Goal: Task Accomplishment & Management: Use online tool/utility

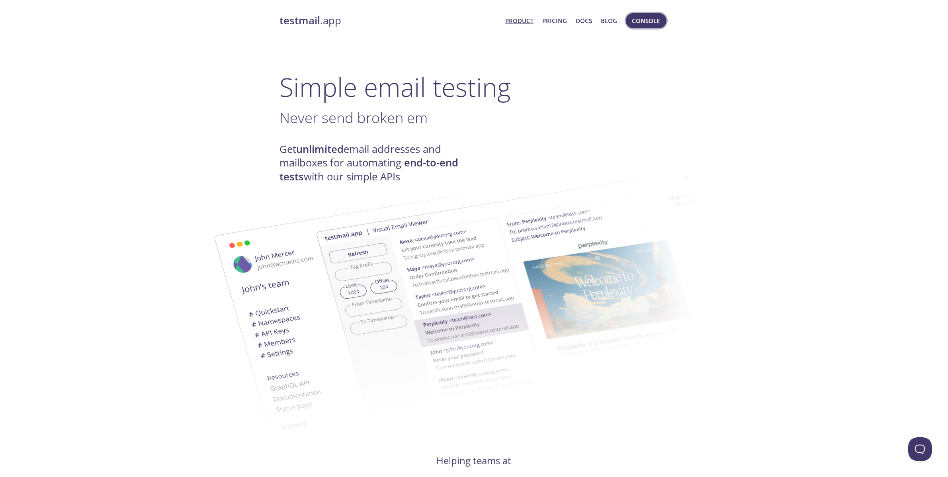
click at [651, 20] on span "Console" at bounding box center [646, 21] width 28 height 10
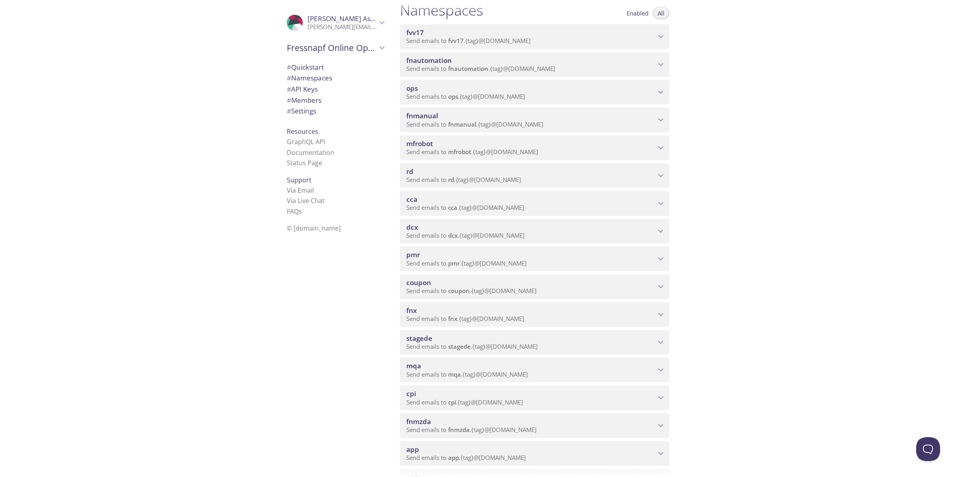
scroll to position [149, 0]
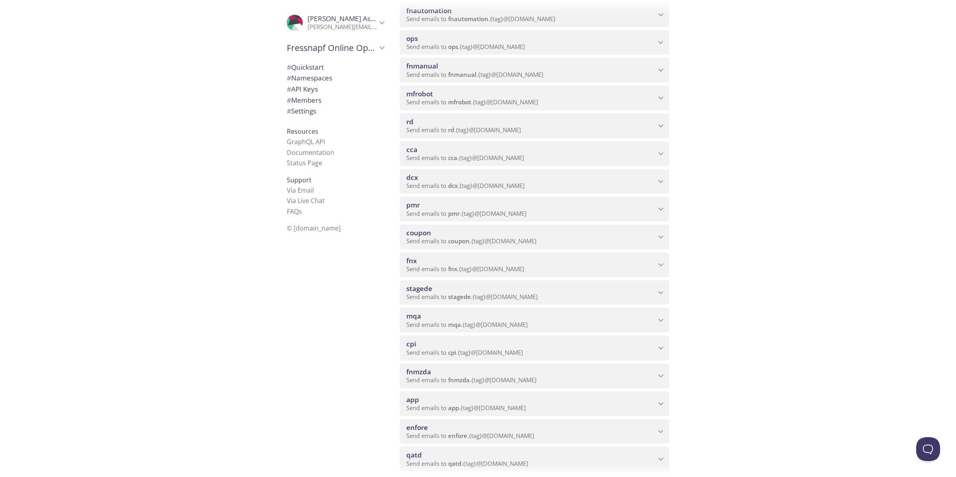
click at [654, 325] on p "Send emails to mqa . {tag} @[DOMAIN_NAME]" at bounding box center [530, 325] width 249 height 8
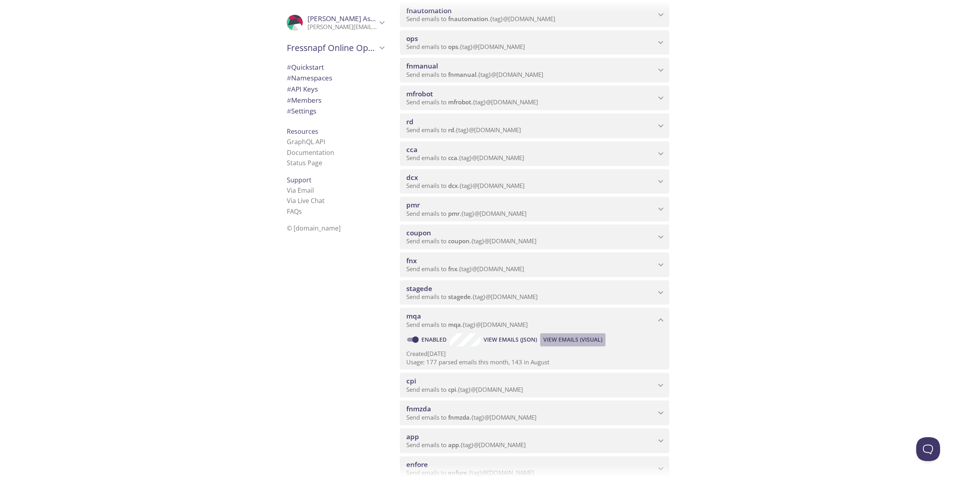
click at [582, 340] on span "View Emails (Visual)" at bounding box center [572, 340] width 59 height 10
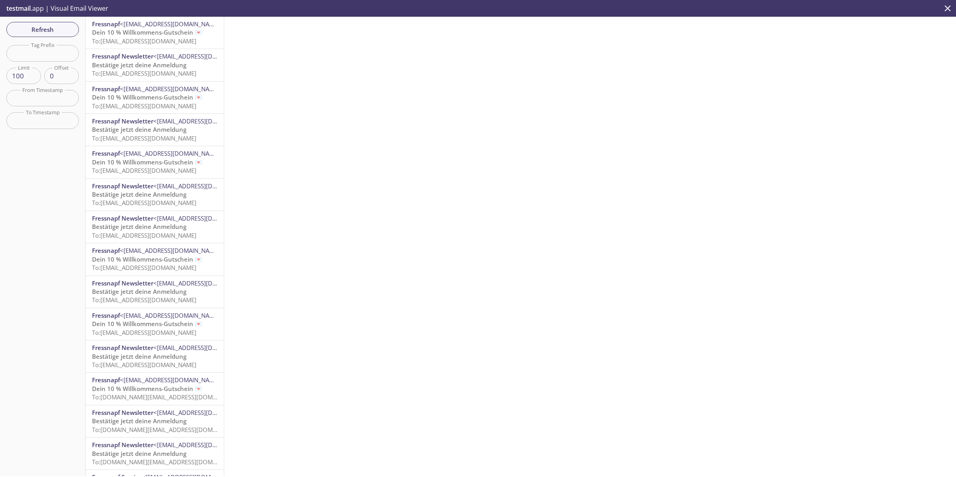
click at [162, 116] on div "Fressnapf Newsletter <[EMAIL_ADDRESS][DOMAIN_NAME]> Bestätige jetzt deine Anmel…" at bounding box center [155, 130] width 138 height 32
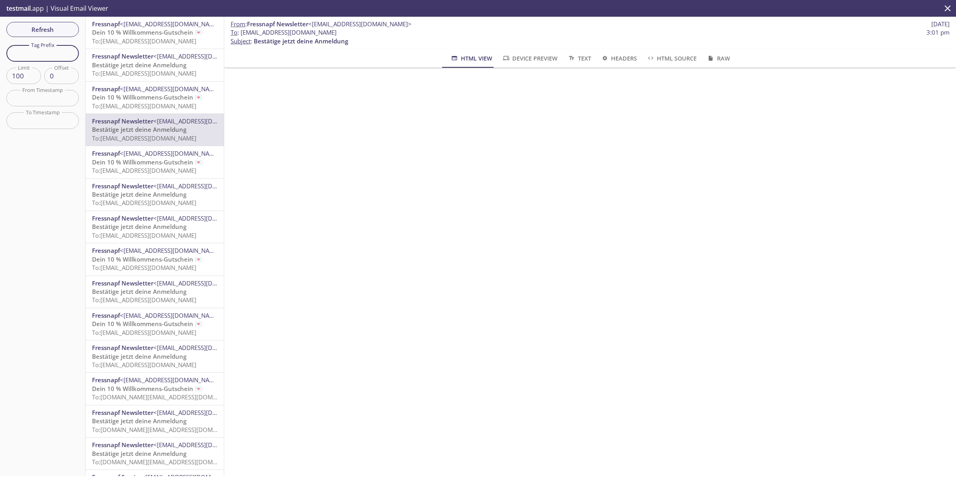
click at [52, 55] on input "text" at bounding box center [42, 53] width 72 height 16
